Goal: Information Seeking & Learning: Understand process/instructions

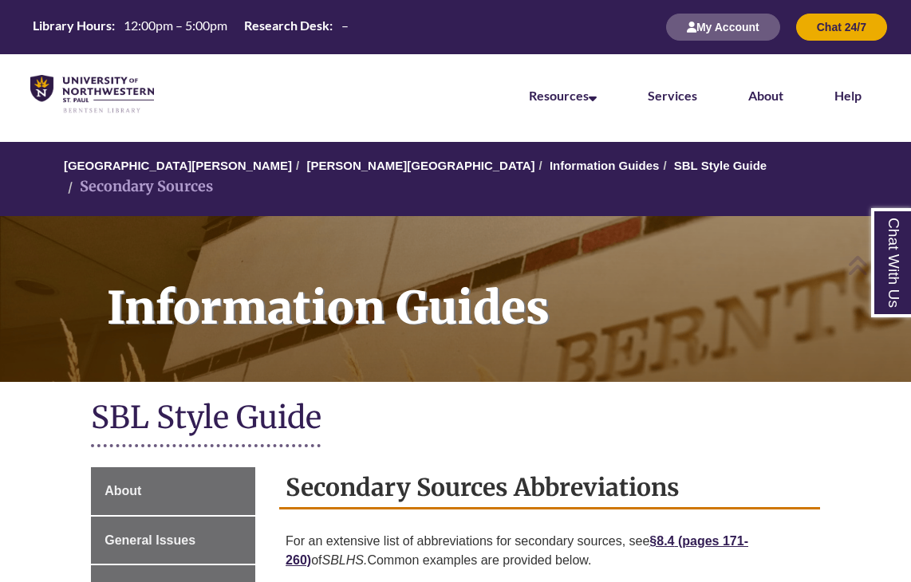
scroll to position [1093, 0]
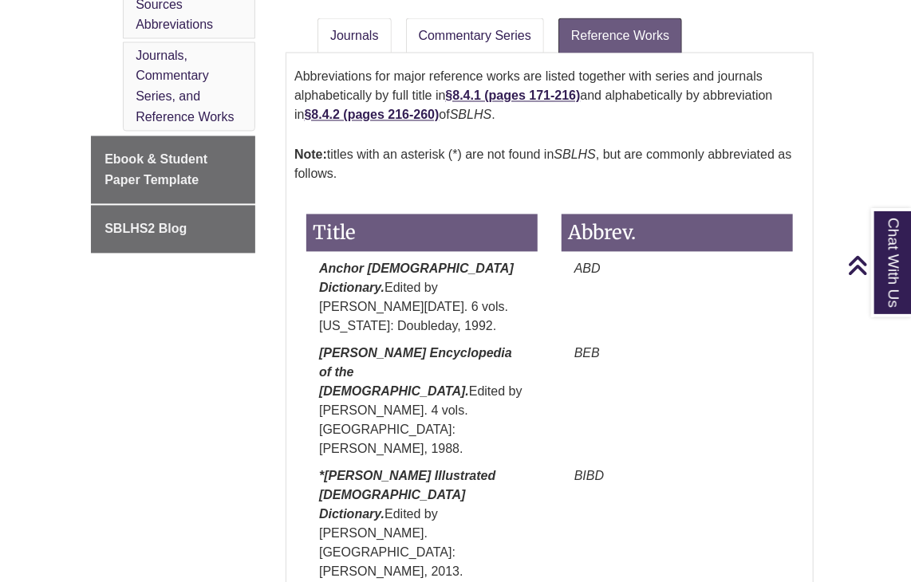
click at [685, 345] on div "Baker Encyclopedia of the Bible. Edited by Walter A. Elwell. 4 vols. Grand Rapi…" at bounding box center [549, 406] width 511 height 123
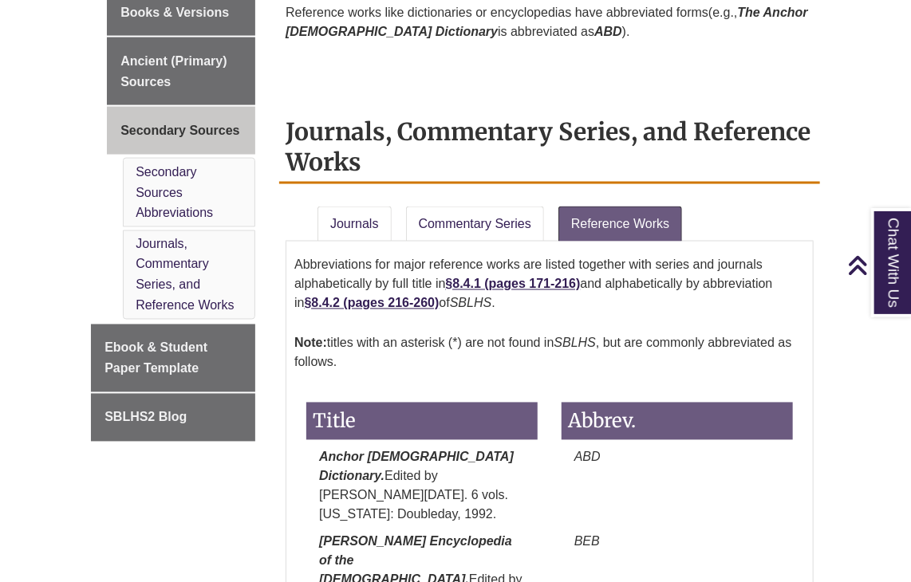
scroll to position [906, 0]
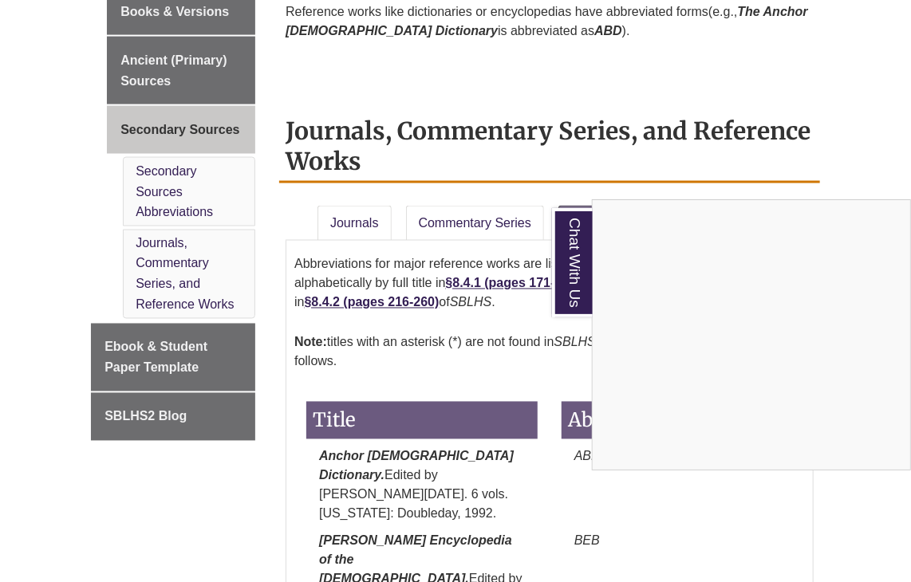
click at [472, 399] on div "Chat With Us" at bounding box center [455, 291] width 911 height 582
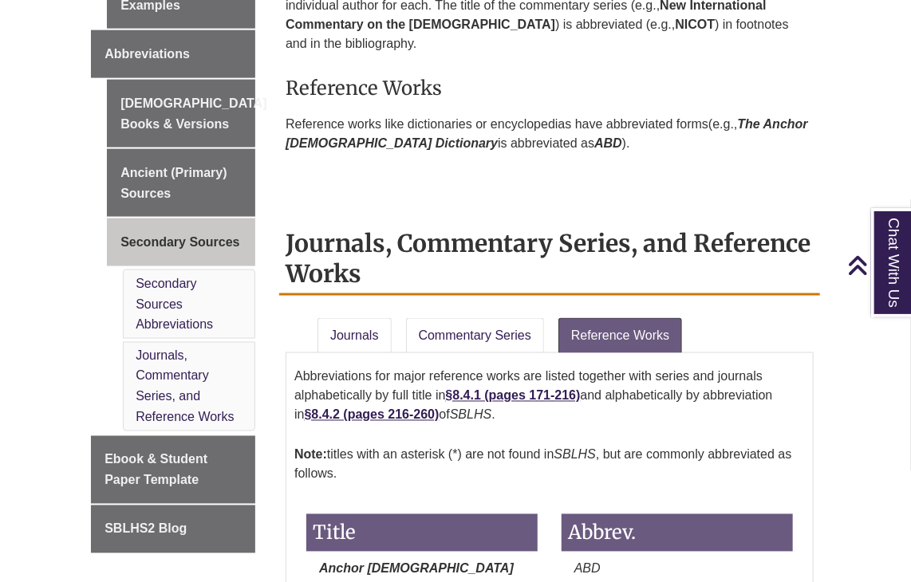
scroll to position [795, 0]
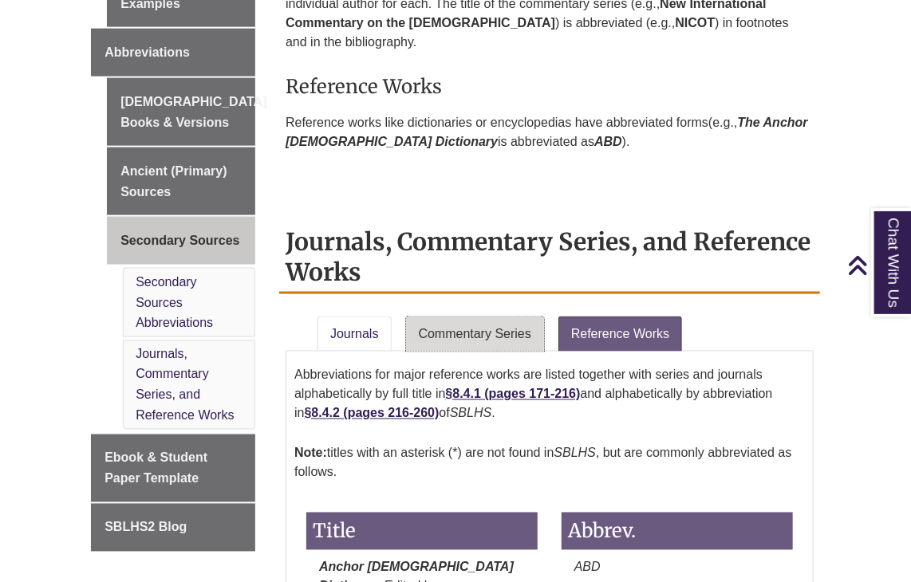
click at [479, 317] on link "Commentary Series" at bounding box center [475, 334] width 138 height 35
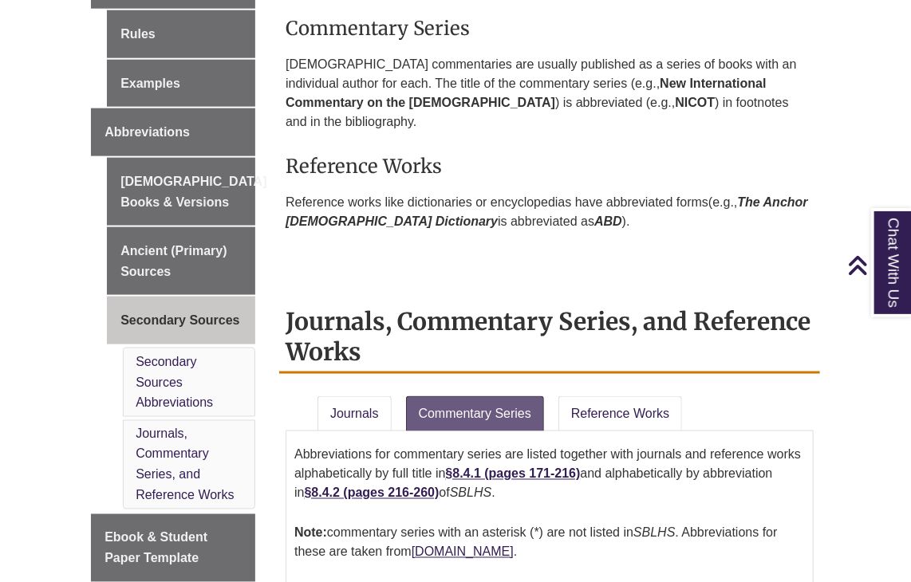
scroll to position [701, 0]
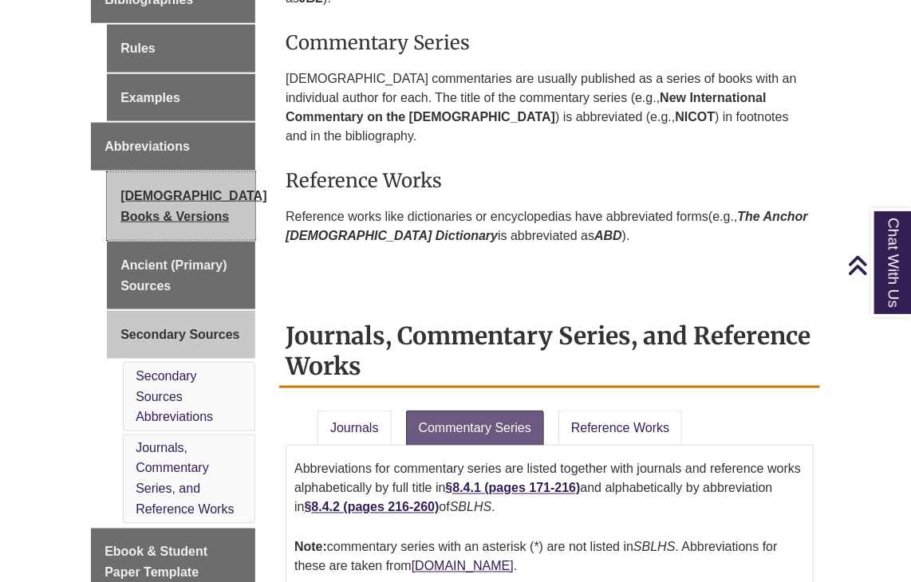
click at [165, 172] on link "[DEMOGRAPHIC_DATA] Books & Versions" at bounding box center [181, 206] width 148 height 68
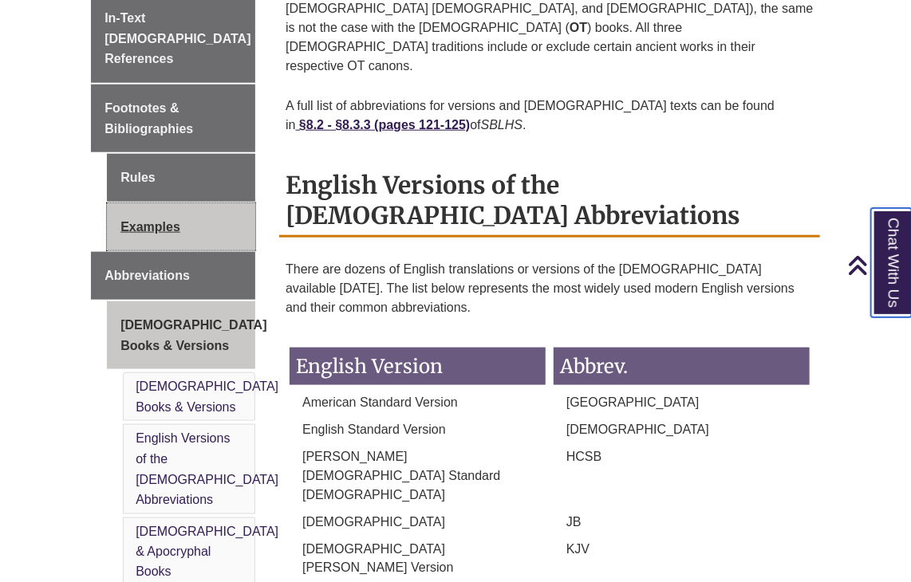
scroll to position [571, 0]
click at [204, 203] on link "Examples" at bounding box center [181, 227] width 148 height 48
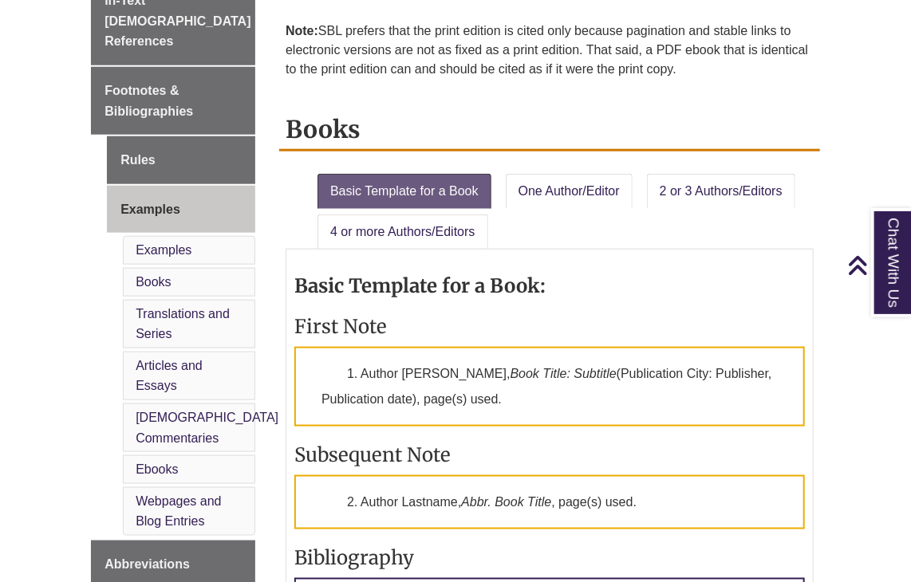
scroll to position [937, 0]
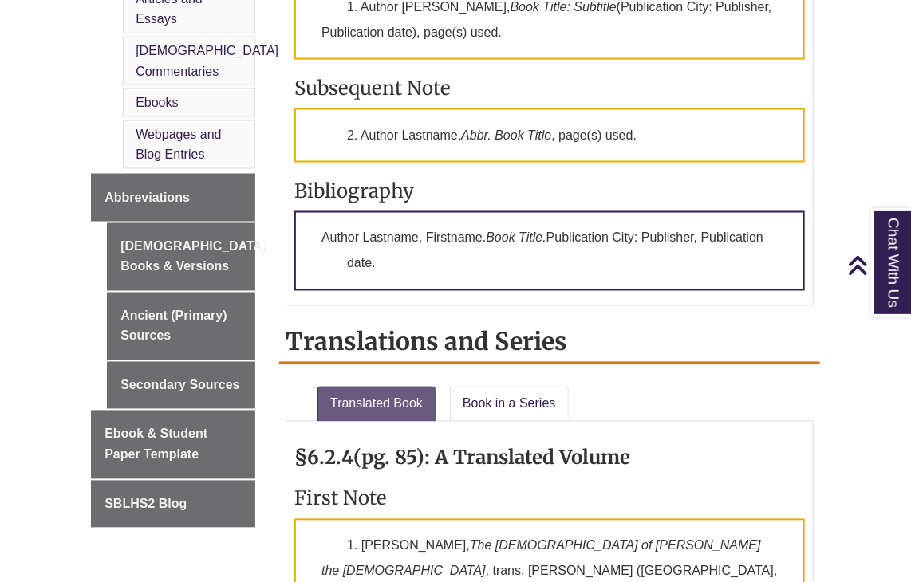
click at [168, 44] on link "[DEMOGRAPHIC_DATA] Commentaries" at bounding box center [207, 61] width 143 height 34
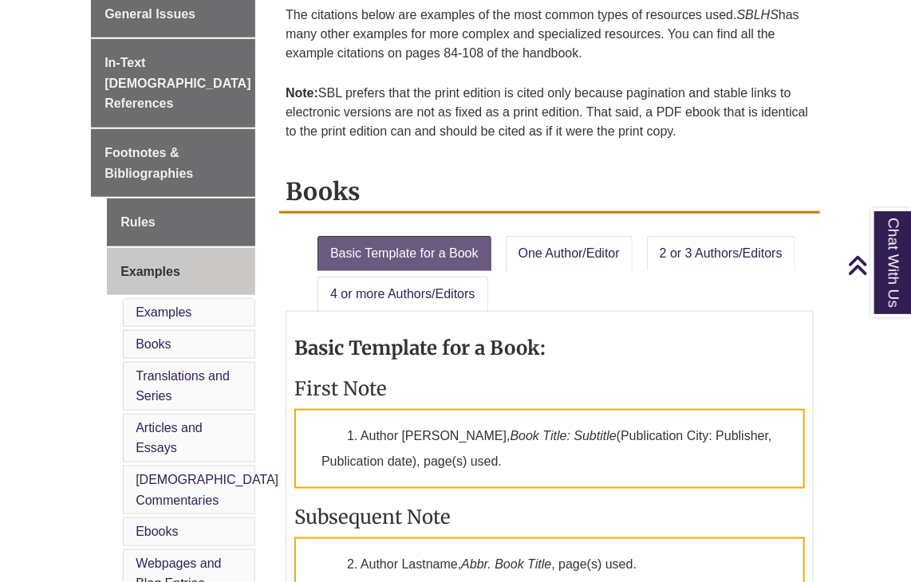
scroll to position [502, 0]
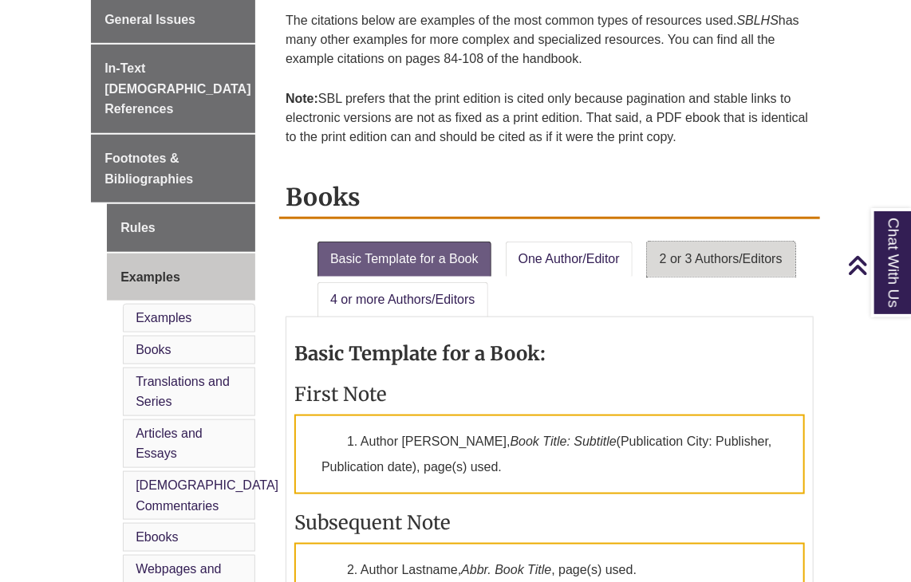
click at [680, 254] on link "2 or 3 Authors/Editors" at bounding box center [721, 259] width 148 height 35
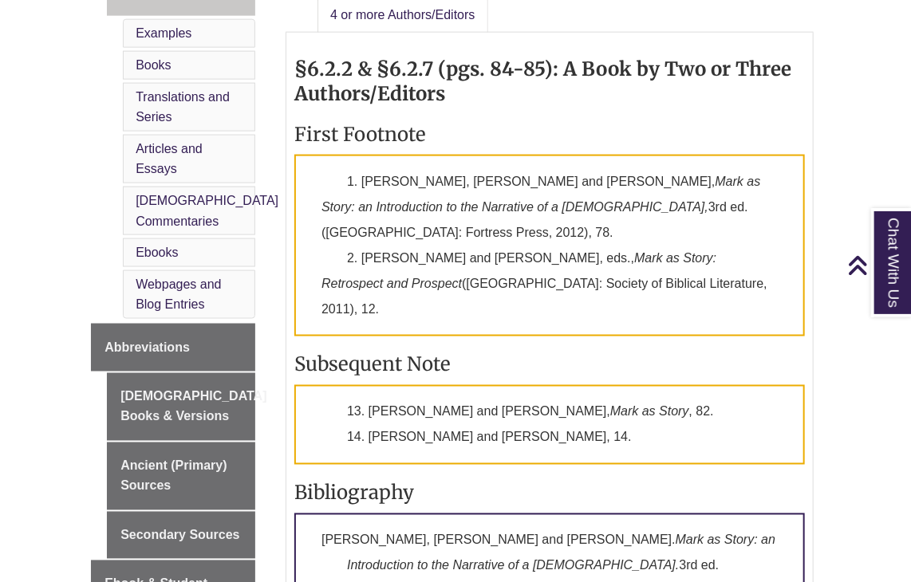
scroll to position [786, 0]
